Goal: Information Seeking & Learning: Understand process/instructions

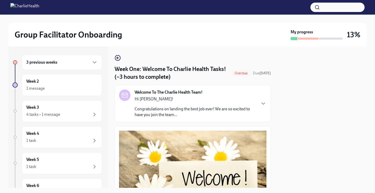
scroll to position [569, 0]
click at [149, 71] on h4 "Week One: Welcome To Charlie Health Tasks! (~3 hours to complete)" at bounding box center [172, 73] width 115 height 16
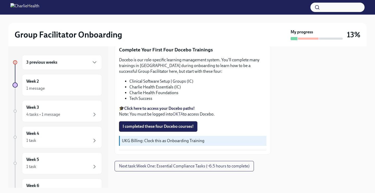
scroll to position [690, 0]
click at [168, 125] on span "I completed these four Docebo courses!" at bounding box center [158, 126] width 71 height 5
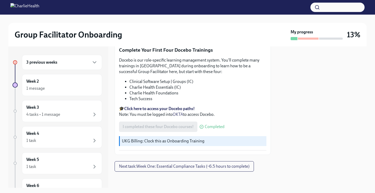
scroll to position [0, 0]
click at [78, 90] on div "1 message" at bounding box center [61, 88] width 71 height 6
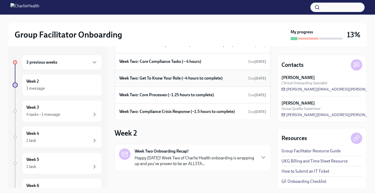
scroll to position [65, 0]
click at [72, 63] on div "3 previous weeks" at bounding box center [61, 62] width 71 height 6
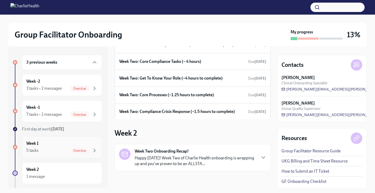
click at [70, 148] on span "Overdue" at bounding box center [79, 150] width 19 height 4
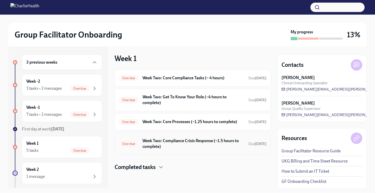
click at [168, 141] on h6 "Week Two: Compliance Crisis Response (~1.5 hours to complete)" at bounding box center [193, 143] width 102 height 11
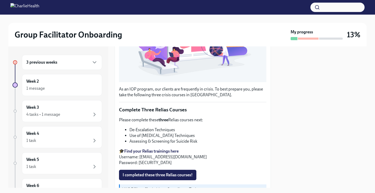
scroll to position [132, 0]
